Goal: Task Accomplishment & Management: Manage account settings

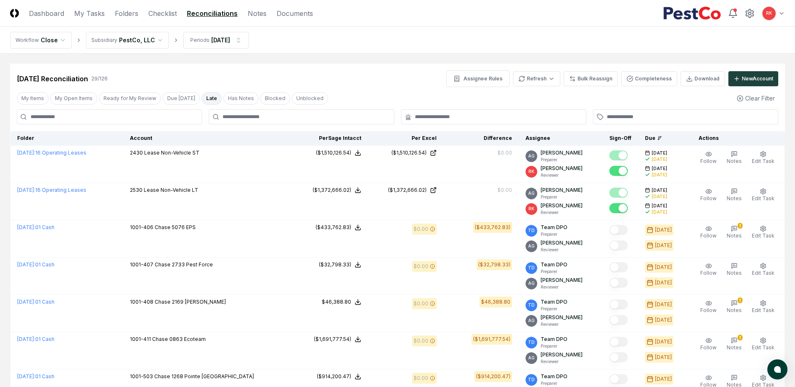
click at [47, 9] on link "Dashboard" at bounding box center [46, 13] width 35 height 10
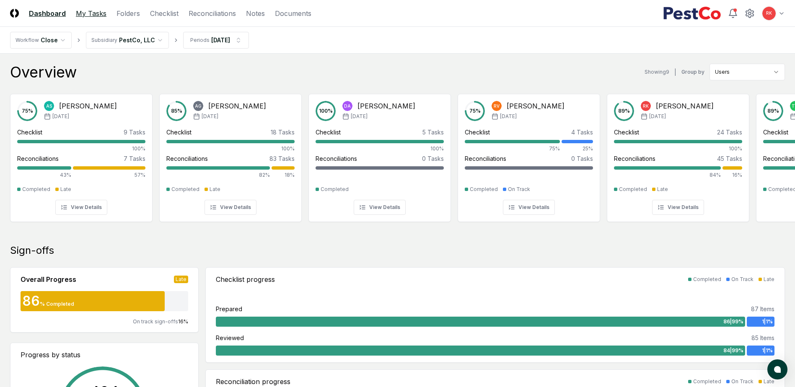
click at [79, 16] on link "My Tasks" at bounding box center [91, 13] width 31 height 10
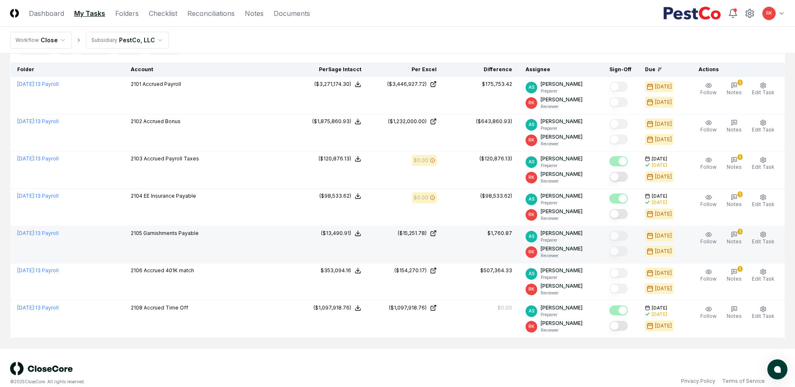
scroll to position [169, 0]
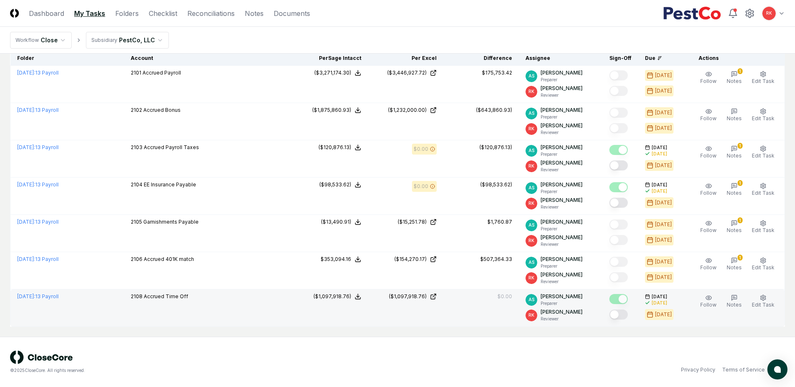
click at [622, 311] on button "Mark complete" at bounding box center [619, 315] width 18 height 10
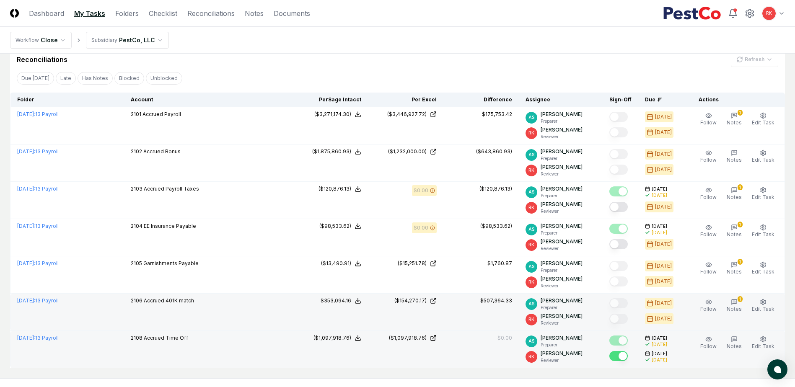
scroll to position [127, 0]
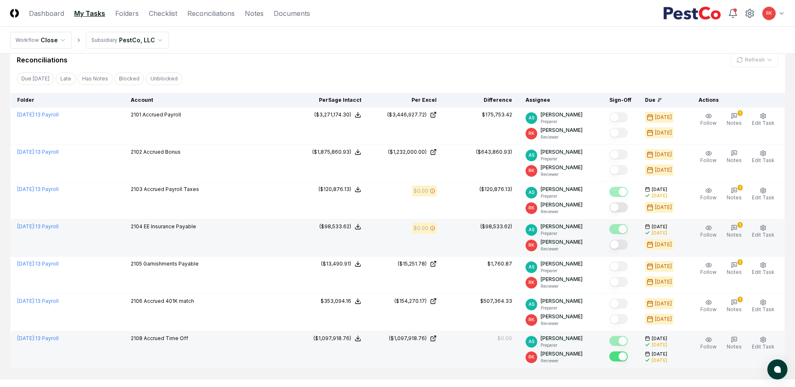
click at [619, 246] on button "Mark complete" at bounding box center [619, 245] width 18 height 10
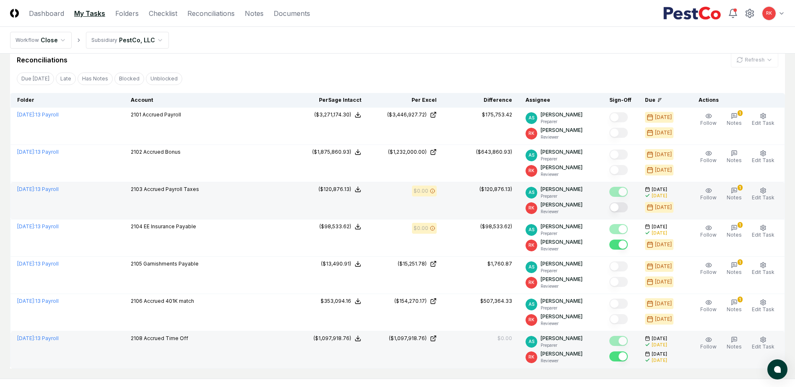
click at [615, 206] on button "Mark complete" at bounding box center [619, 208] width 18 height 10
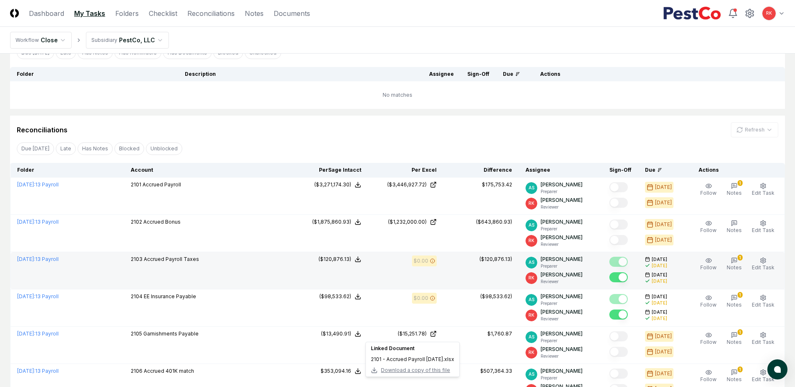
scroll to position [0, 0]
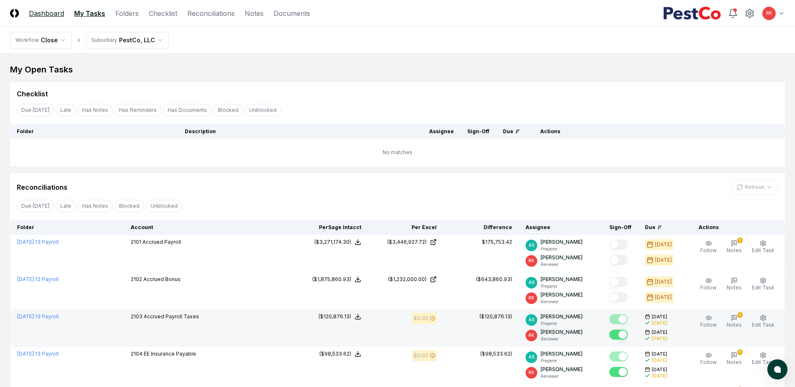
click at [52, 14] on link "Dashboard" at bounding box center [46, 13] width 35 height 10
